Goal: Information Seeking & Learning: Learn about a topic

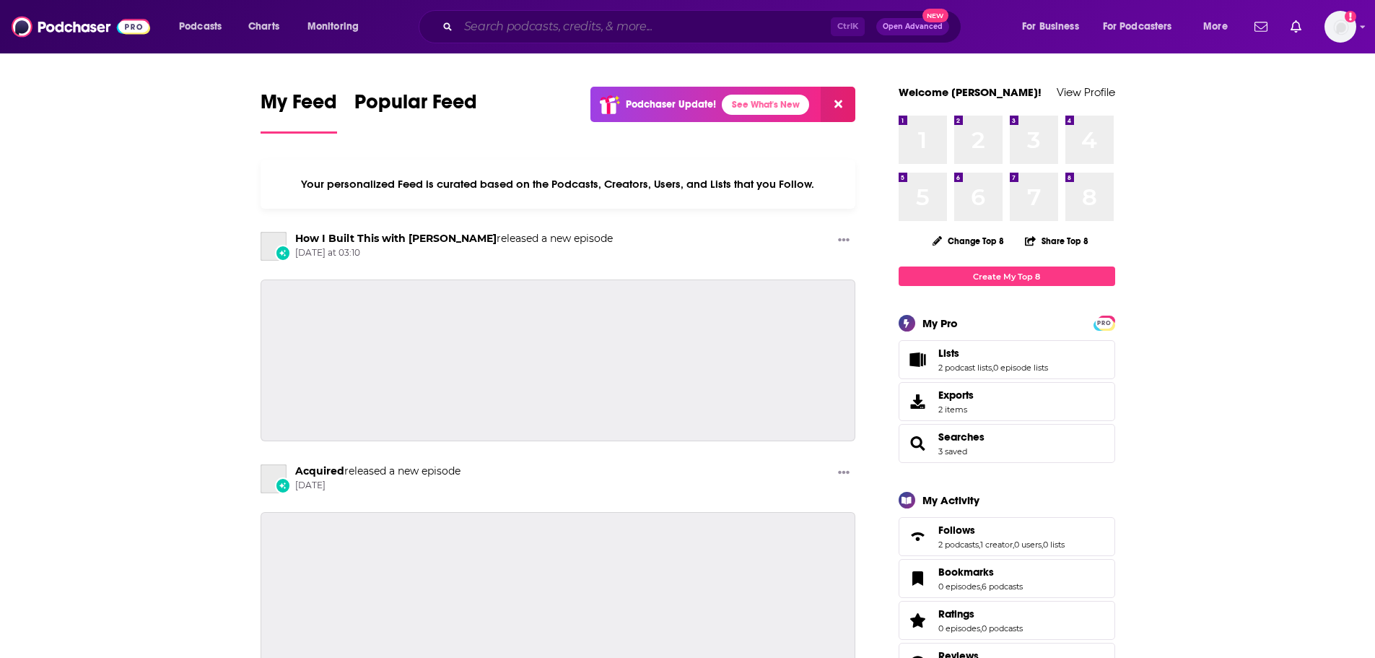
drag, startPoint x: 0, startPoint y: 0, endPoint x: 562, endPoint y: 37, distance: 563.6
click at [562, 37] on input "Search podcasts, credits, & more..." at bounding box center [644, 26] width 373 height 23
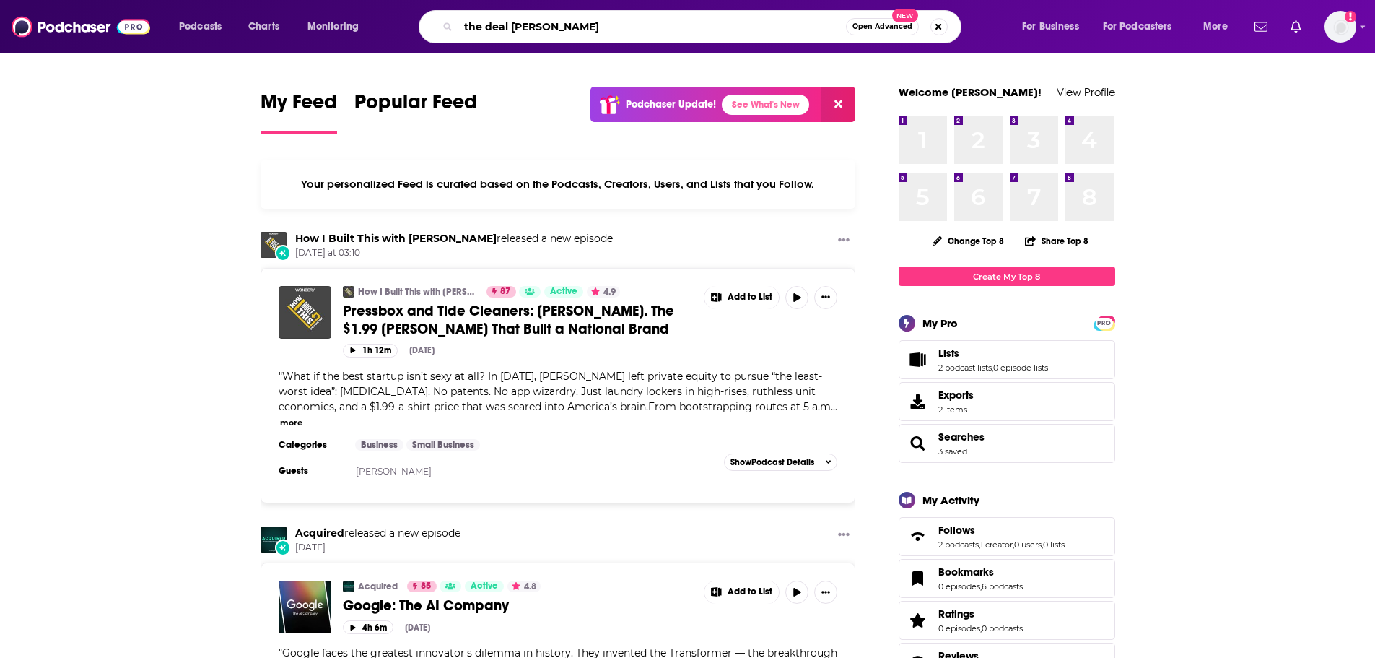
type input "the deal [PERSON_NAME]"
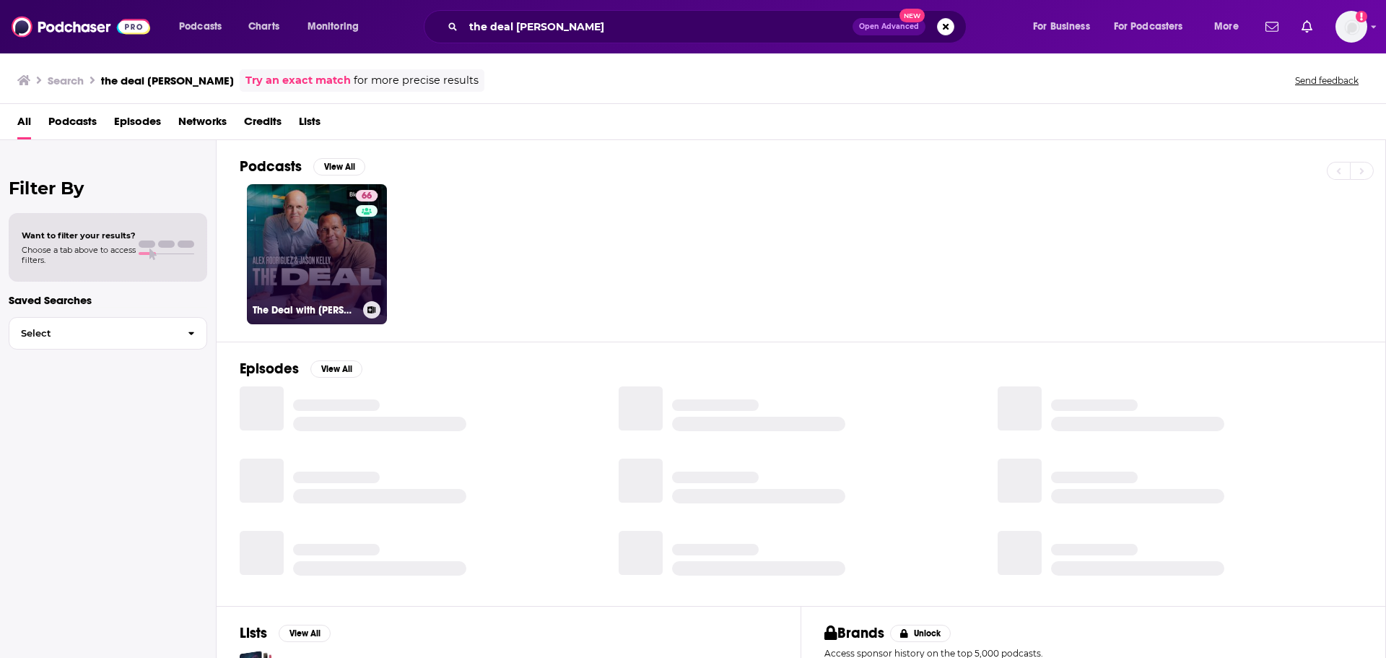
click at [310, 259] on link "66 The Deal with [PERSON_NAME] and [PERSON_NAME]" at bounding box center [317, 254] width 140 height 140
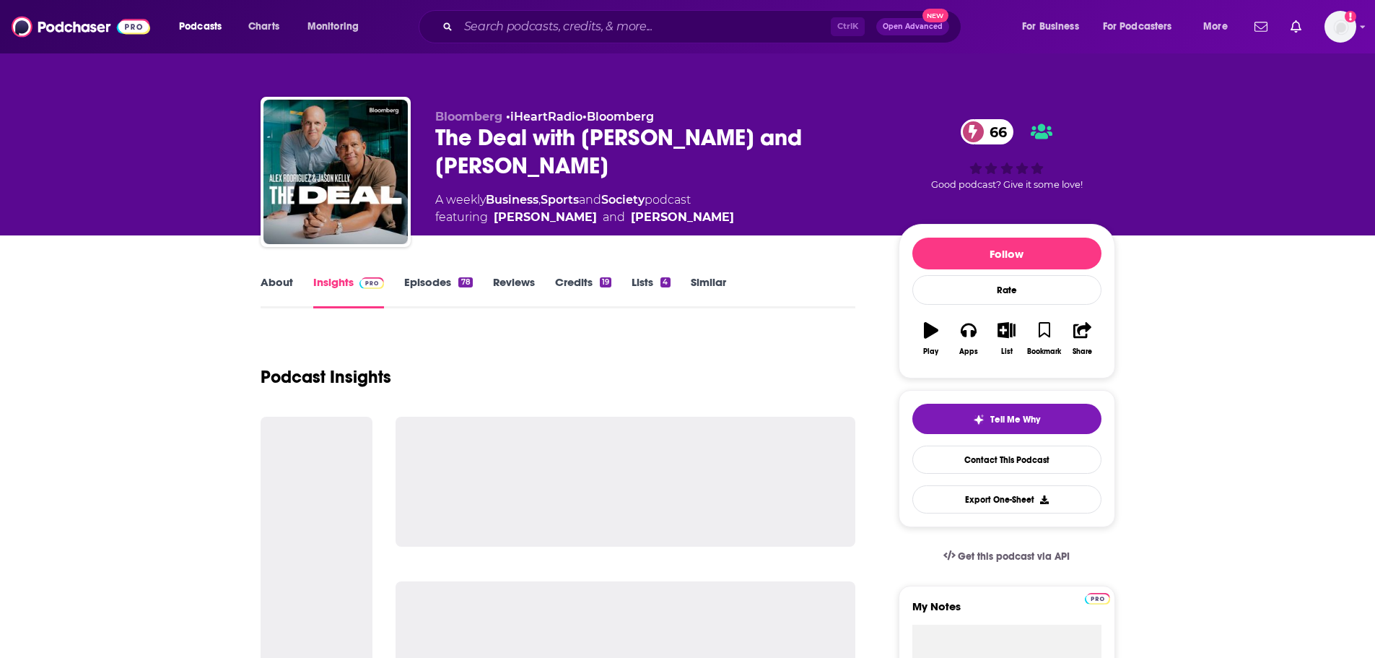
click at [419, 292] on link "Episodes 78" at bounding box center [438, 291] width 68 height 33
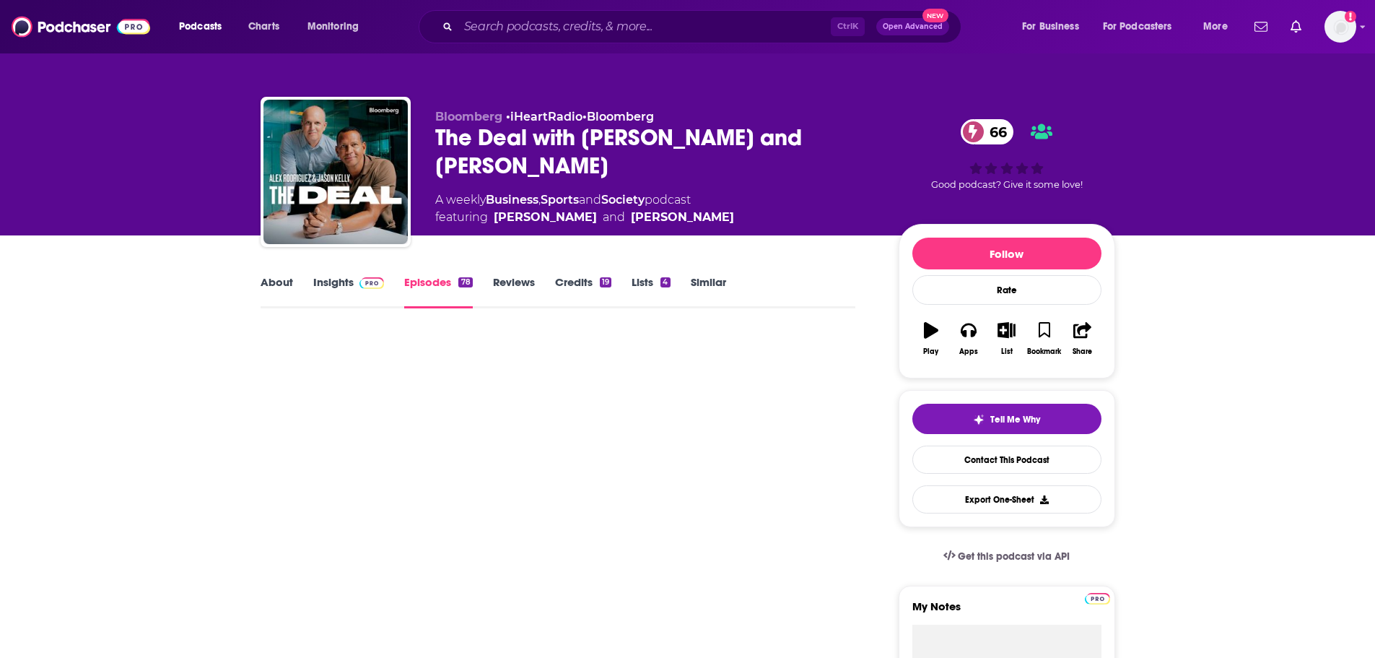
click at [344, 288] on link "Insights" at bounding box center [348, 291] width 71 height 33
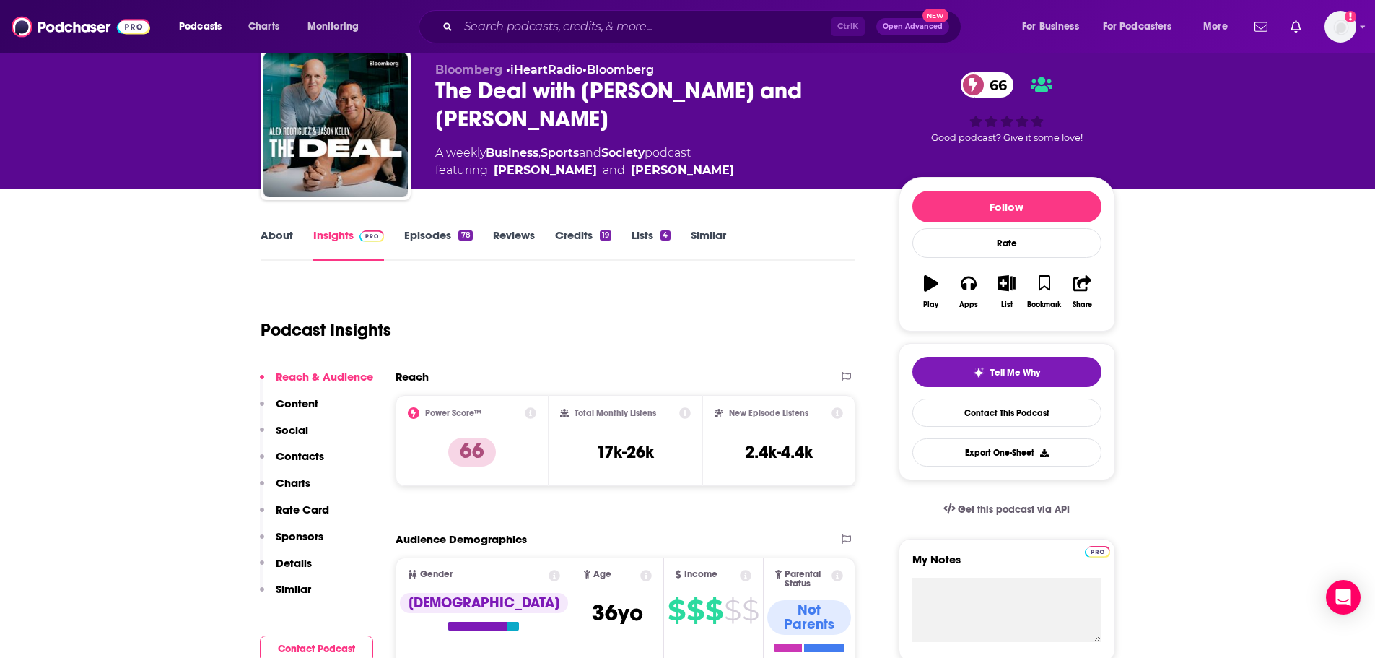
scroll to position [72, 0]
